Goal: Find specific page/section: Find specific page/section

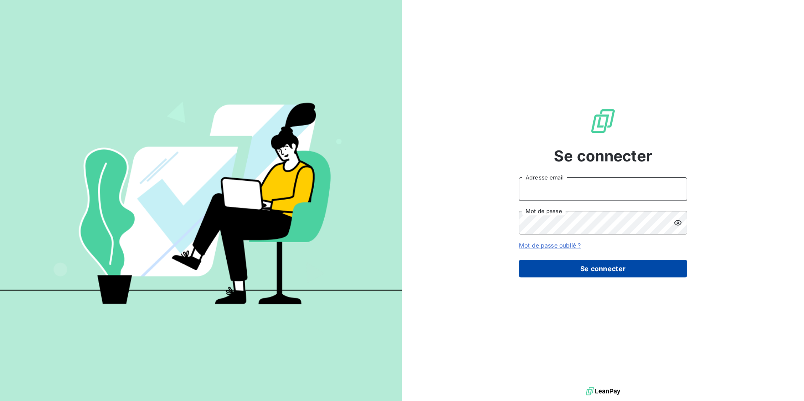
type input "[EMAIL_ADDRESS][DOMAIN_NAME]"
click at [588, 270] on button "Se connecter" at bounding box center [603, 269] width 168 height 18
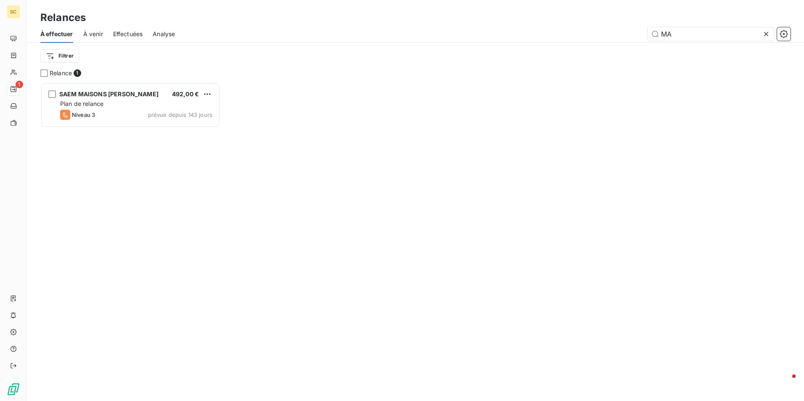
scroll to position [313, 174]
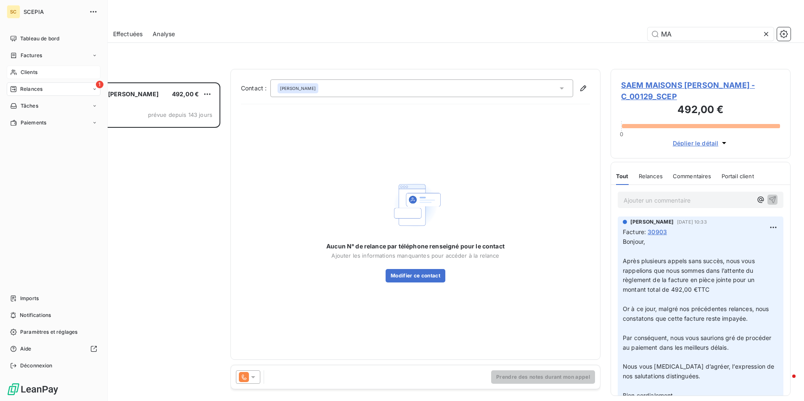
click at [31, 70] on span "Clients" at bounding box center [29, 73] width 17 height 8
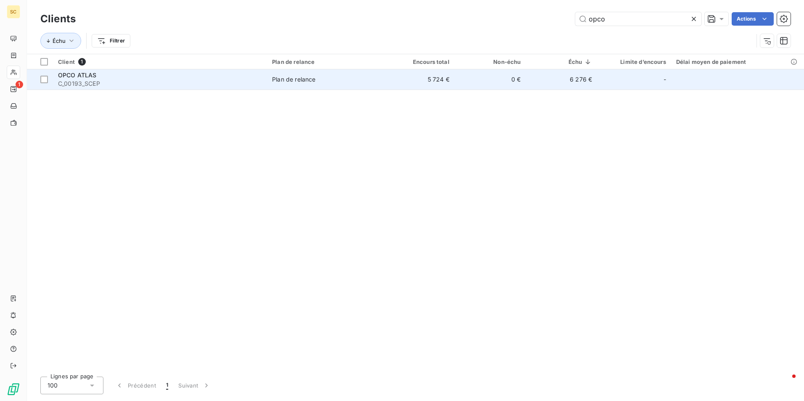
type input "opco"
click at [61, 83] on span "C_00193_SCEP" at bounding box center [160, 84] width 204 height 8
